Goal: Information Seeking & Learning: Understand process/instructions

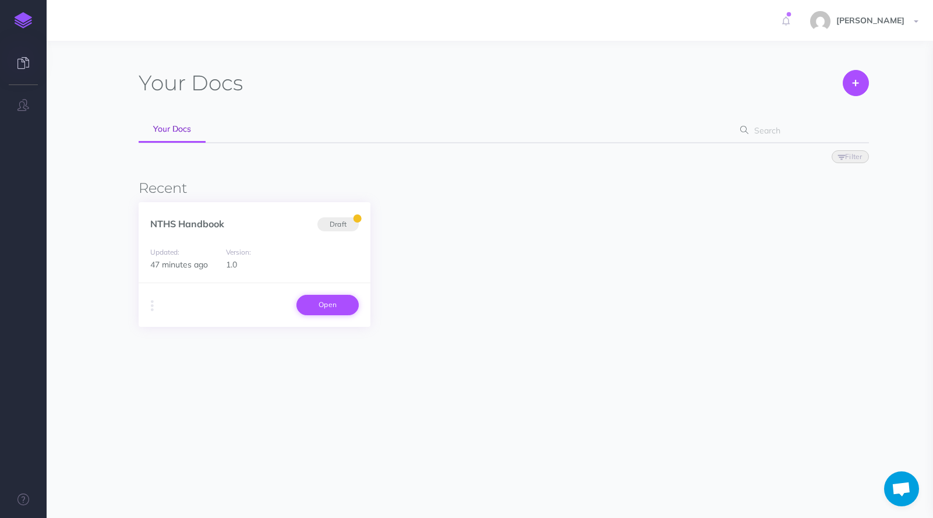
click at [331, 303] on link "Open" at bounding box center [327, 305] width 62 height 20
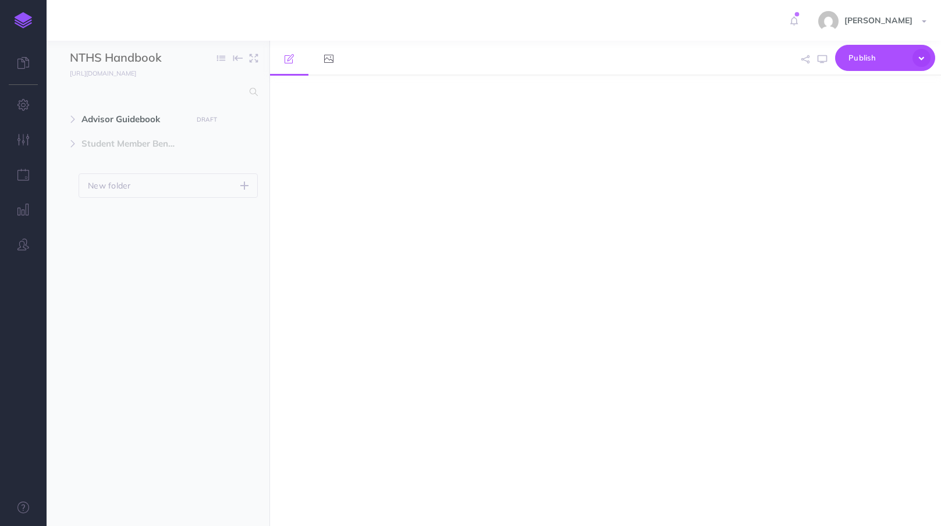
select select "null"
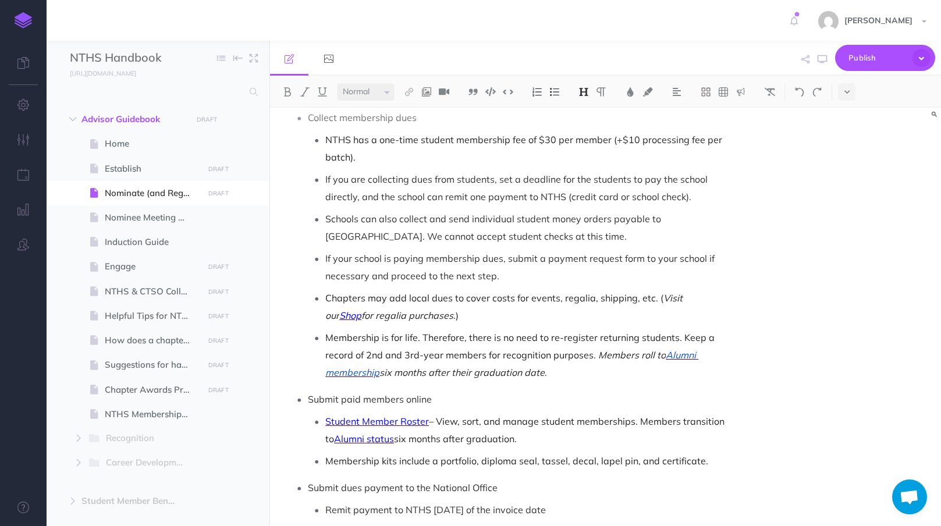
scroll to position [828, 0]
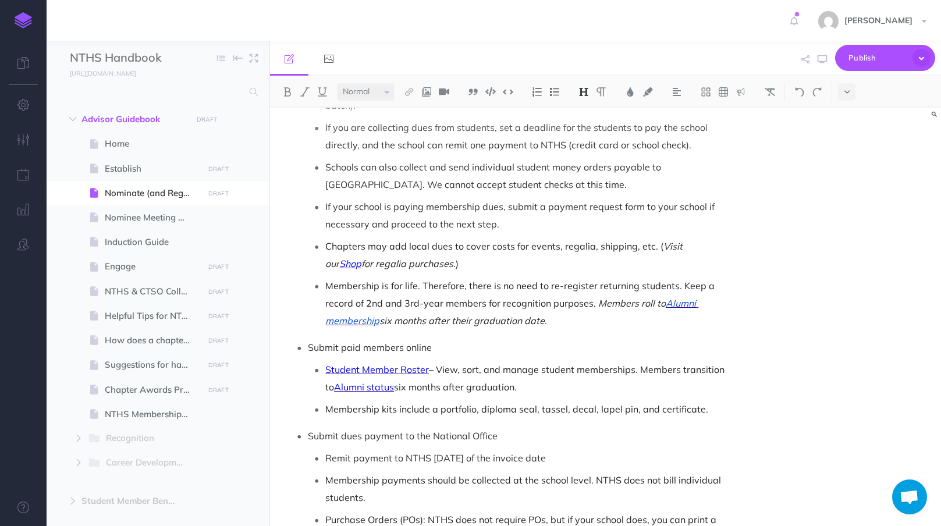
click at [561, 300] on p "Membership is for life. Therefore, there is no need to re-register returning st…" at bounding box center [525, 303] width 400 height 52
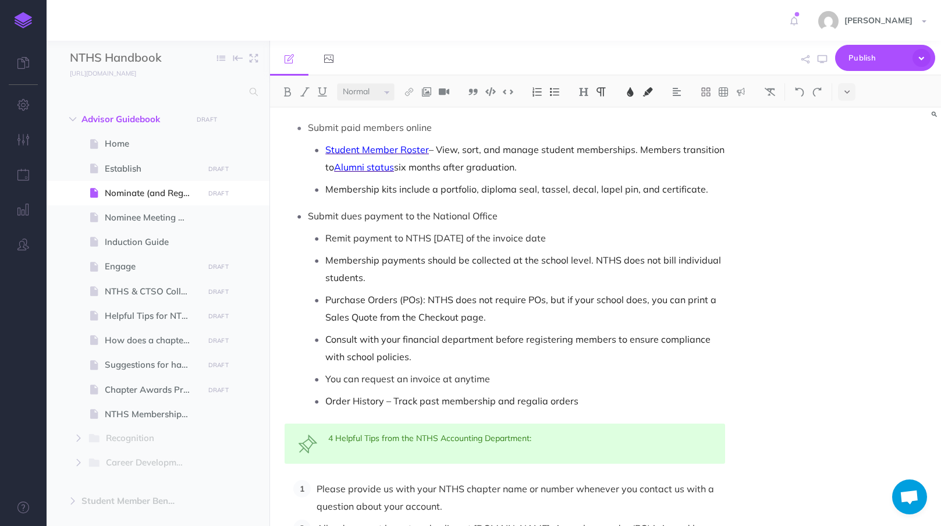
scroll to position [1071, 0]
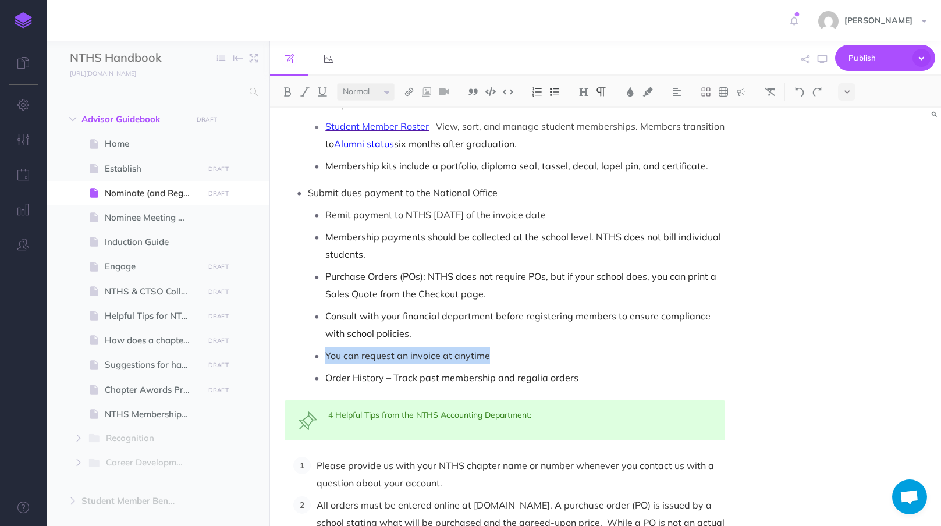
drag, startPoint x: 506, startPoint y: 337, endPoint x: 323, endPoint y: 343, distance: 183.5
click at [325, 347] on li "You can request an invoice at anytime" at bounding box center [525, 355] width 400 height 17
click at [390, 372] on span "Order History – Track past membership and regalia orders" at bounding box center [451, 378] width 253 height 12
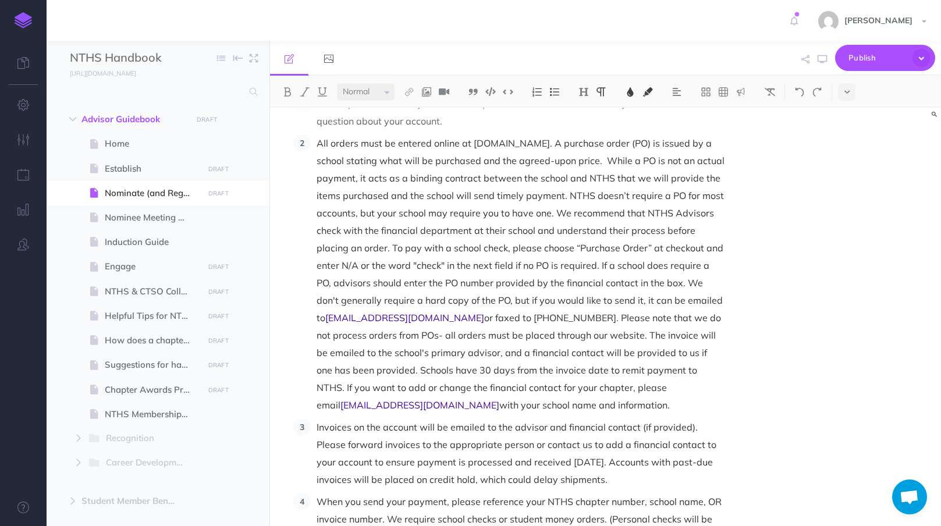
scroll to position [1489, 0]
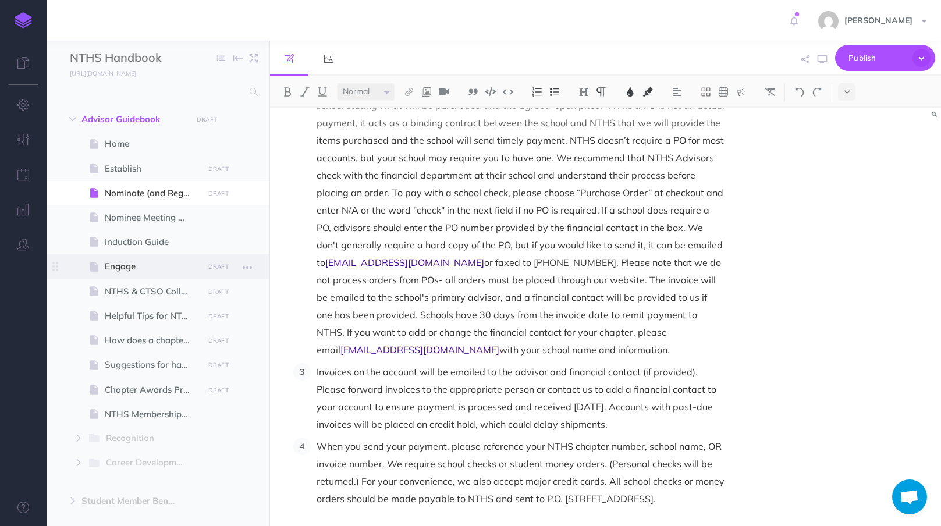
click at [141, 258] on span at bounding box center [158, 266] width 223 height 24
select select "null"
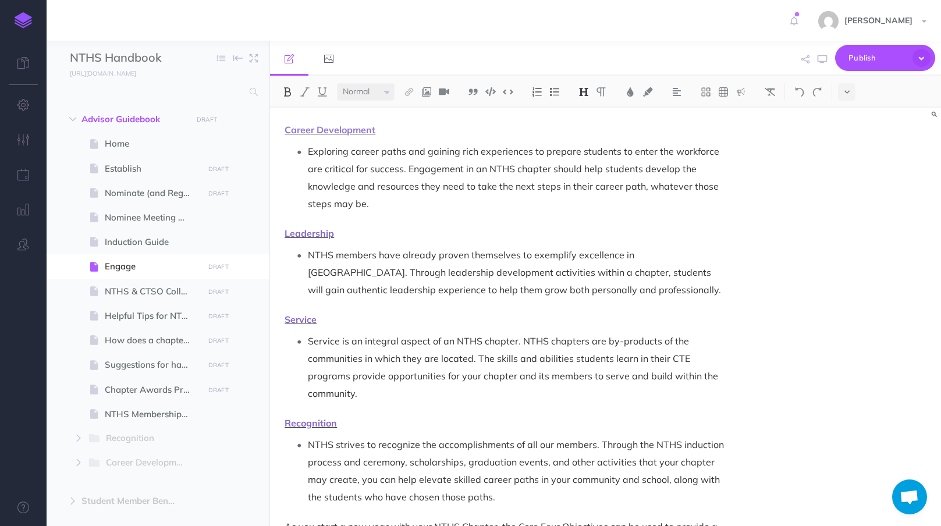
scroll to position [243, 0]
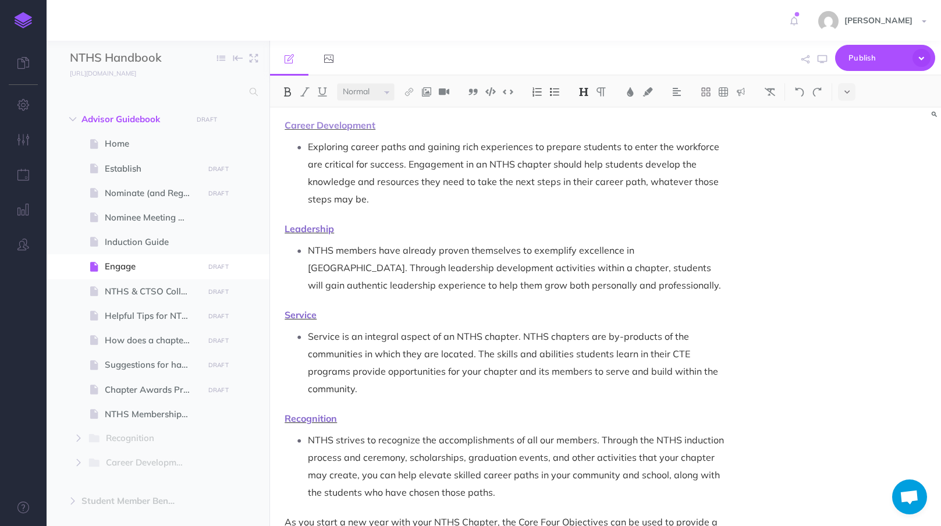
click at [312, 128] on span "Career Development" at bounding box center [330, 125] width 91 height 12
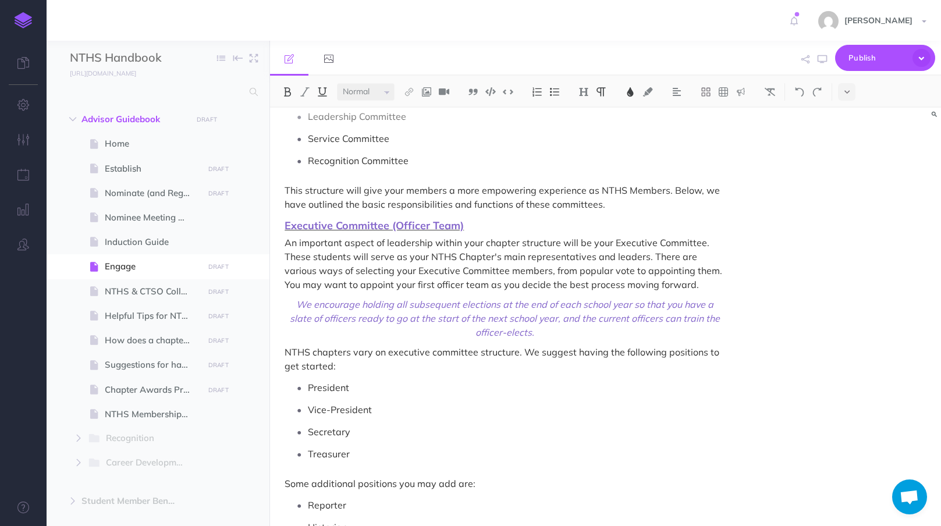
scroll to position [810, 0]
click at [134, 200] on span at bounding box center [158, 193] width 223 height 24
select select "null"
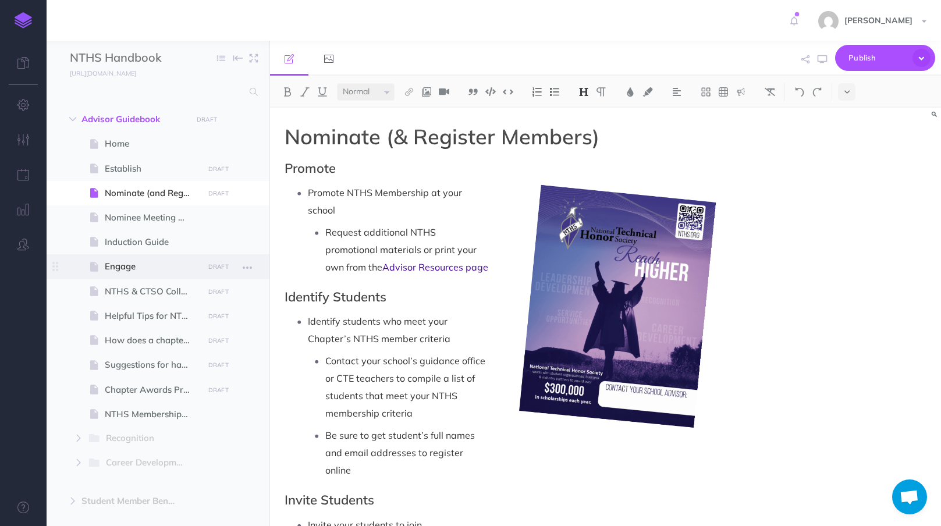
click at [129, 268] on span "Engage" at bounding box center [152, 267] width 95 height 14
select select "null"
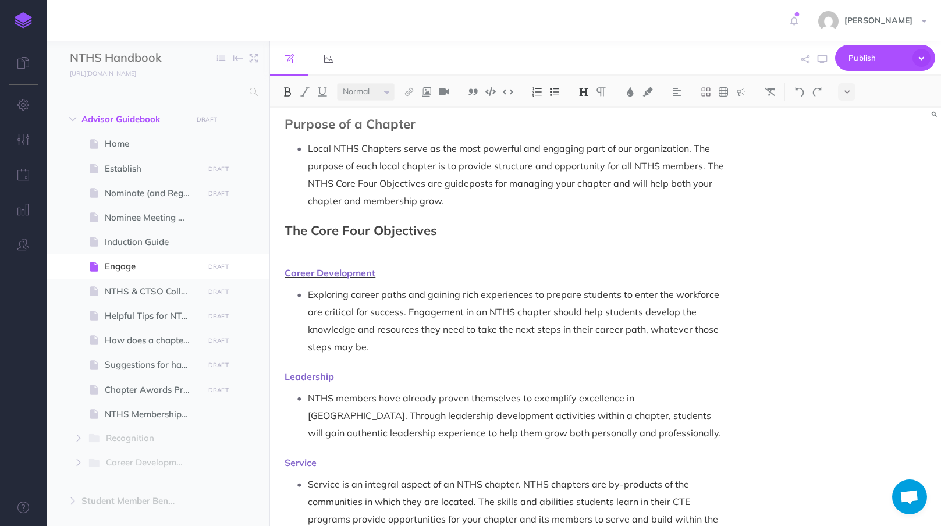
scroll to position [226, 0]
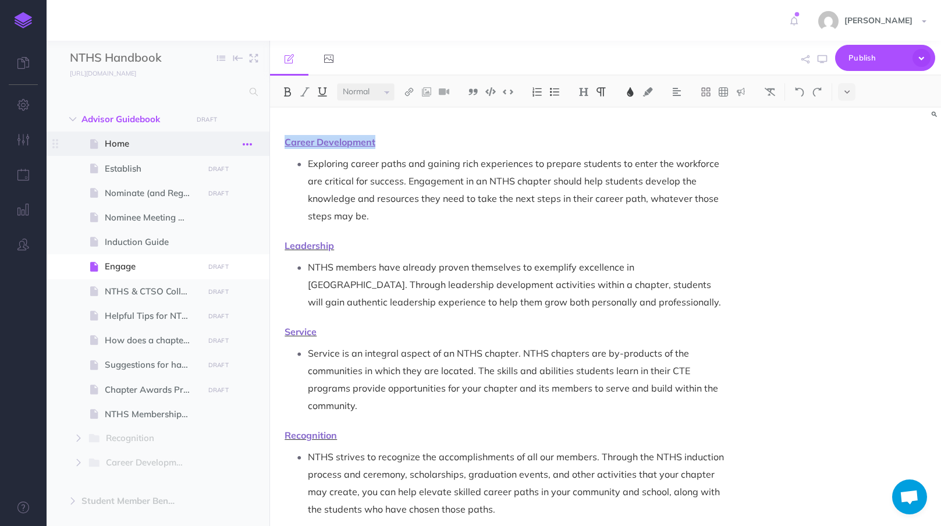
drag, startPoint x: 378, startPoint y: 141, endPoint x: 257, endPoint y: 144, distance: 121.1
click at [257, 144] on div "NTHS Handbook Collapse all Expand all Expand to root folders [URL][DOMAIN_NAME]…" at bounding box center [494, 284] width 895 height 486
click at [582, 92] on img at bounding box center [584, 91] width 10 height 9
click at [587, 150] on button "H3" at bounding box center [583, 147] width 17 height 17
click at [463, 190] on p "Exploring career paths and gaining rich experiences to prepare students to ente…" at bounding box center [516, 190] width 417 height 70
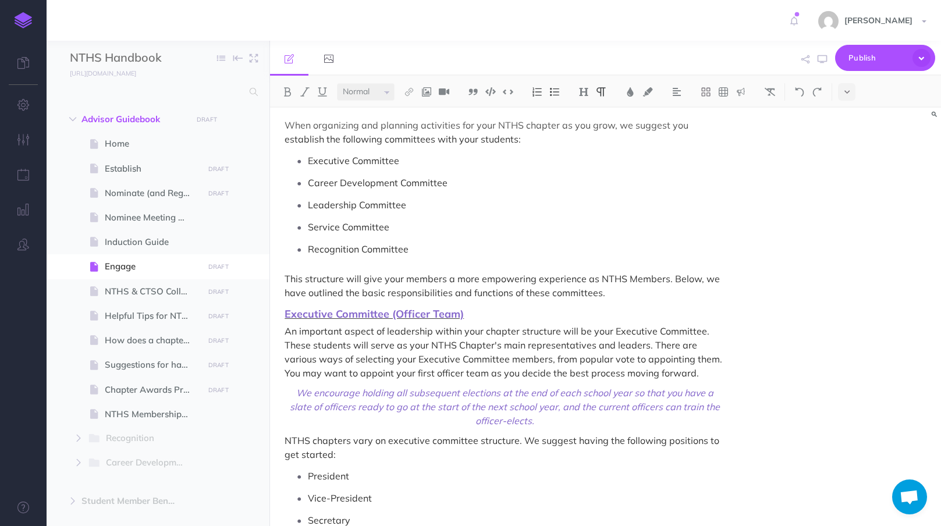
scroll to position [806, 0]
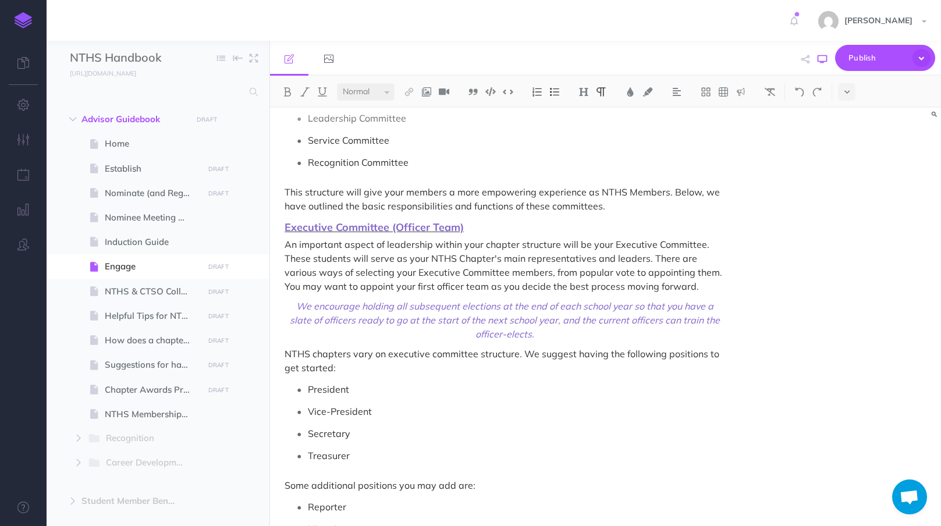
click at [818, 56] on icon "button" at bounding box center [822, 59] width 9 height 9
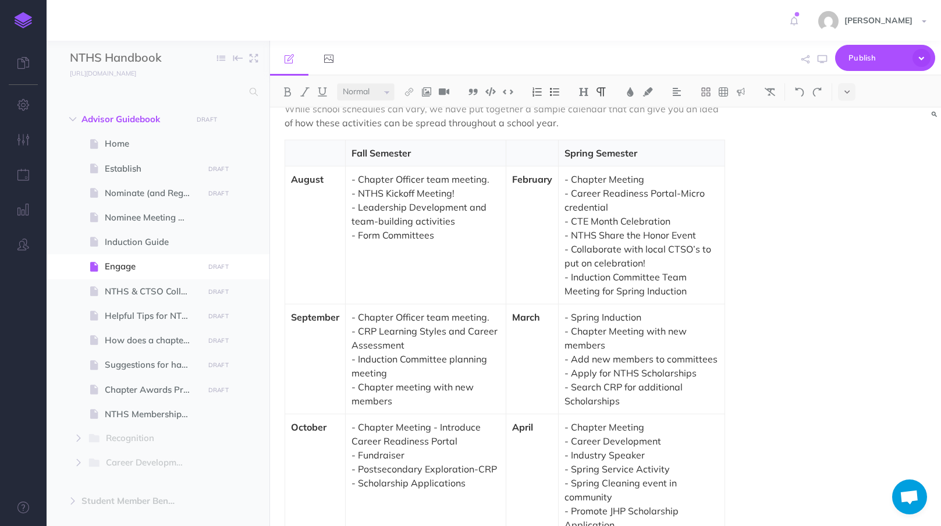
scroll to position [2996, 0]
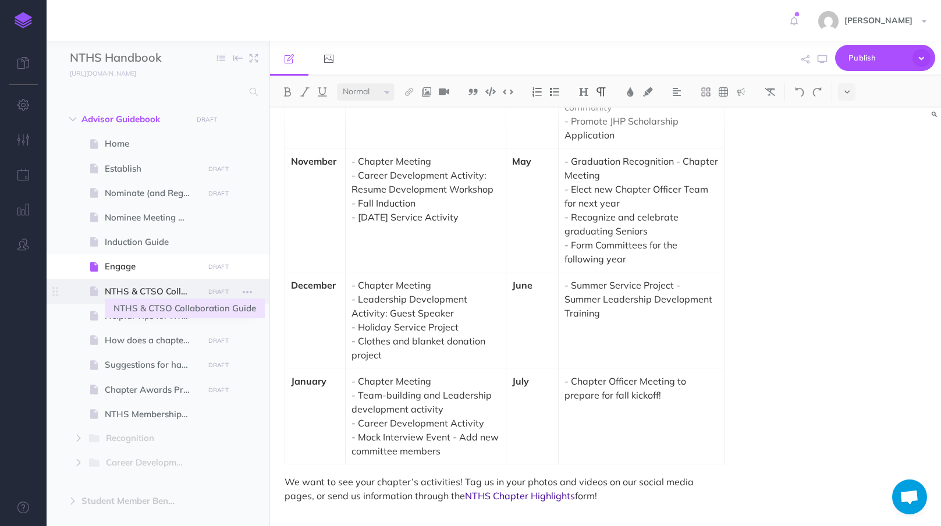
click at [134, 291] on span "NTHS & CTSO Collaboration Guide" at bounding box center [152, 292] width 95 height 14
select select "null"
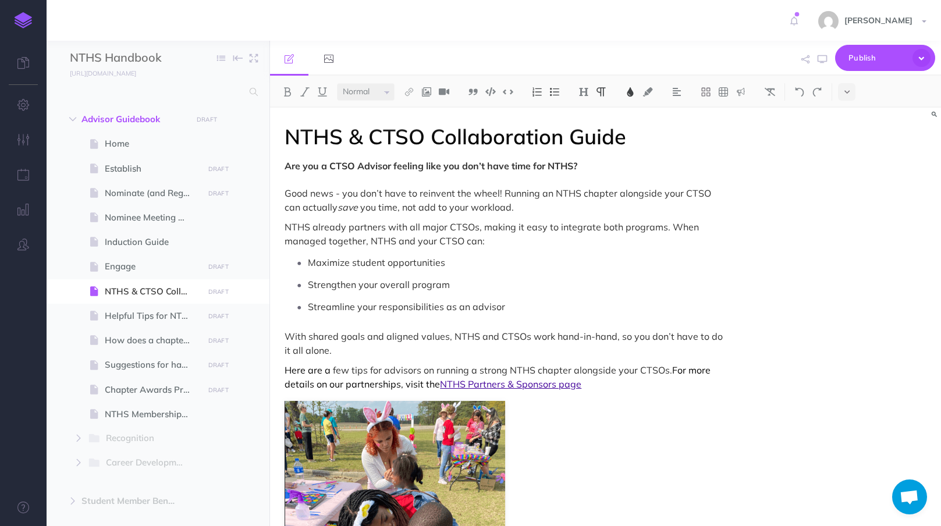
click at [360, 278] on p "Strengthen your overall program" at bounding box center [516, 284] width 417 height 17
click at [362, 274] on ul "Maximize student opportunities Strengthen your overall program Streamline your …" at bounding box center [507, 285] width 435 height 62
click at [825, 61] on icon "button" at bounding box center [822, 59] width 9 height 9
